Goal: Task Accomplishment & Management: Manage account settings

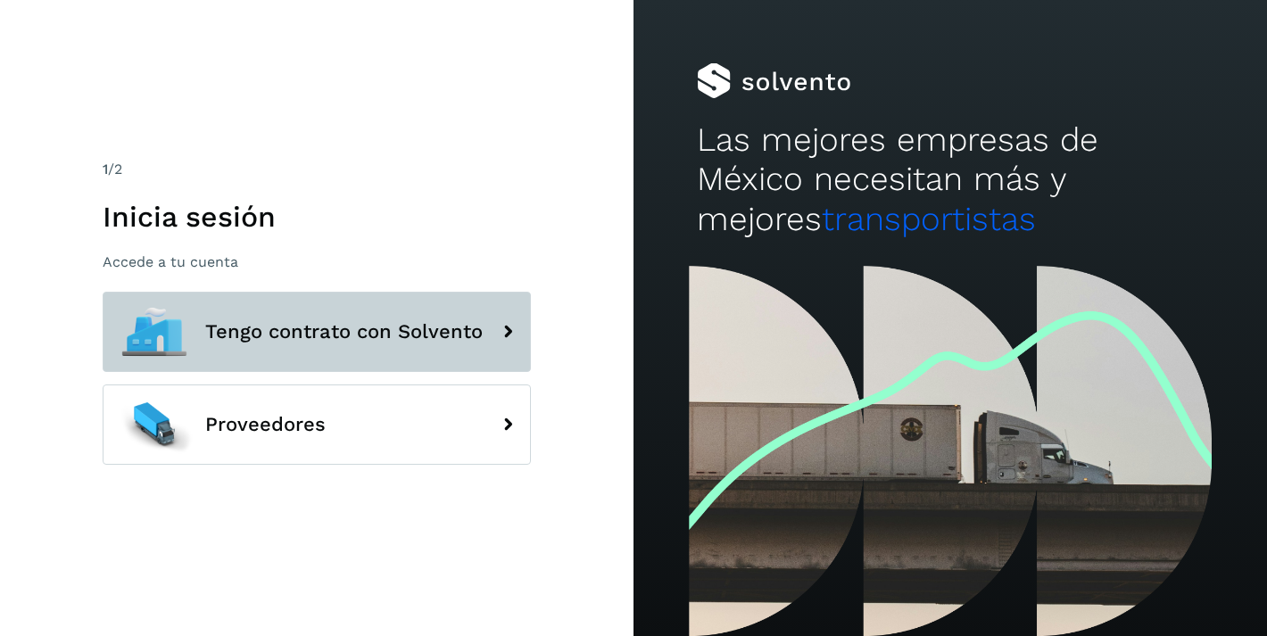
click at [216, 346] on button "Tengo contrato con Solvento" at bounding box center [317, 332] width 428 height 80
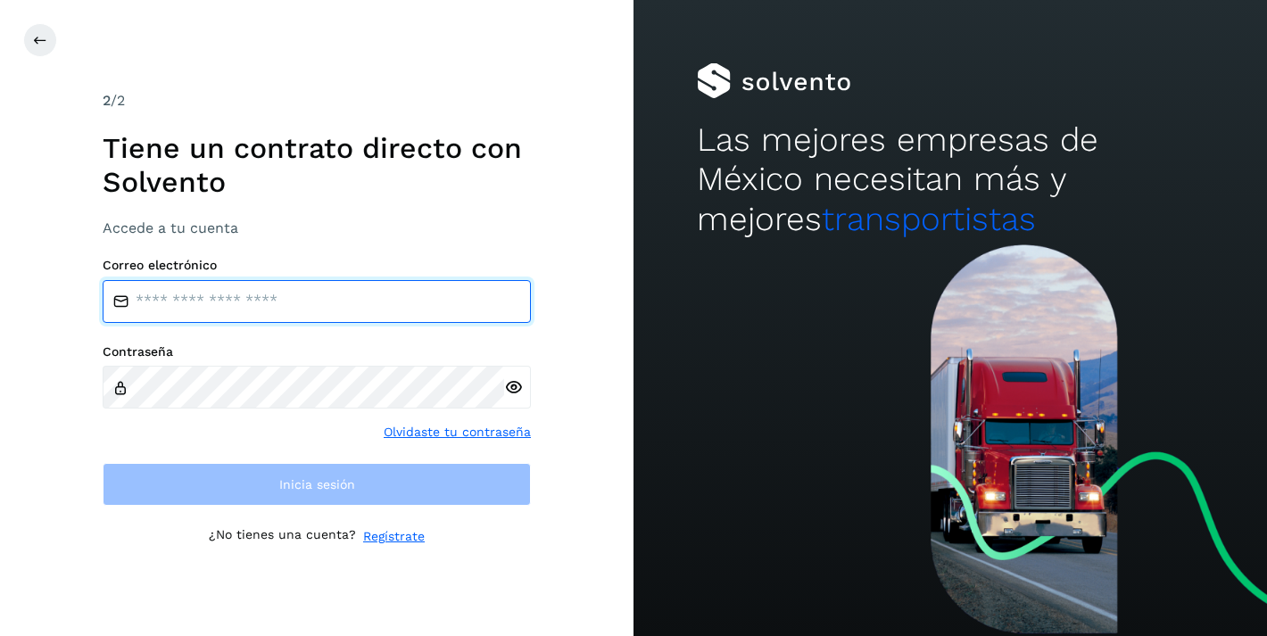
type input "**********"
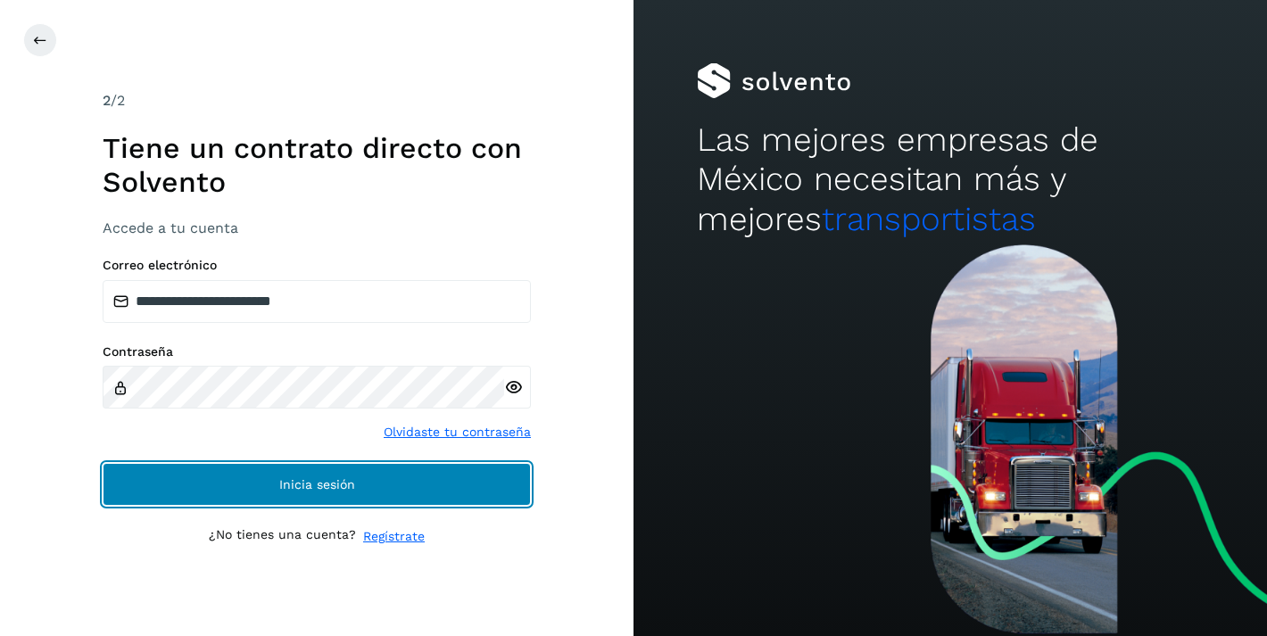
click at [254, 485] on button "Inicia sesión" at bounding box center [317, 484] width 428 height 43
